Goal: Navigation & Orientation: Find specific page/section

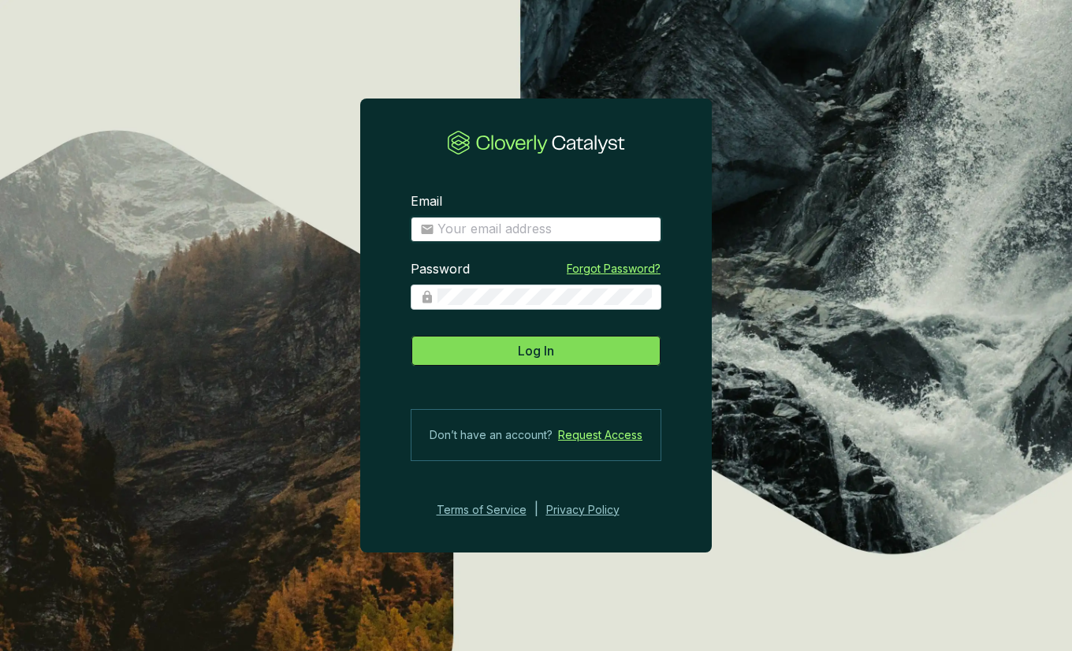
type input "[PERSON_NAME][EMAIL_ADDRESS][DOMAIN_NAME]"
click at [543, 367] on section "Email [PERSON_NAME][EMAIL_ADDRESS][DOMAIN_NAME] Password Forgot Password? Log I…" at bounding box center [536, 356] width 352 height 376
click at [551, 348] on span "Log In" at bounding box center [536, 350] width 36 height 19
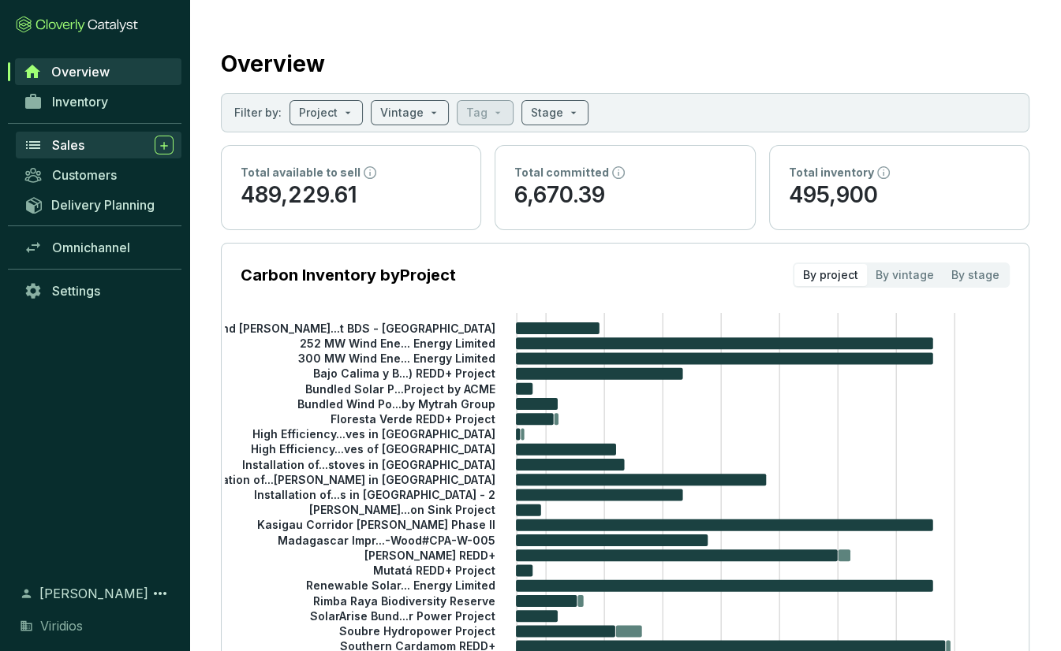
click at [85, 141] on div "Sales" at bounding box center [112, 145] width 121 height 19
